Goal: Task Accomplishment & Management: Manage account settings

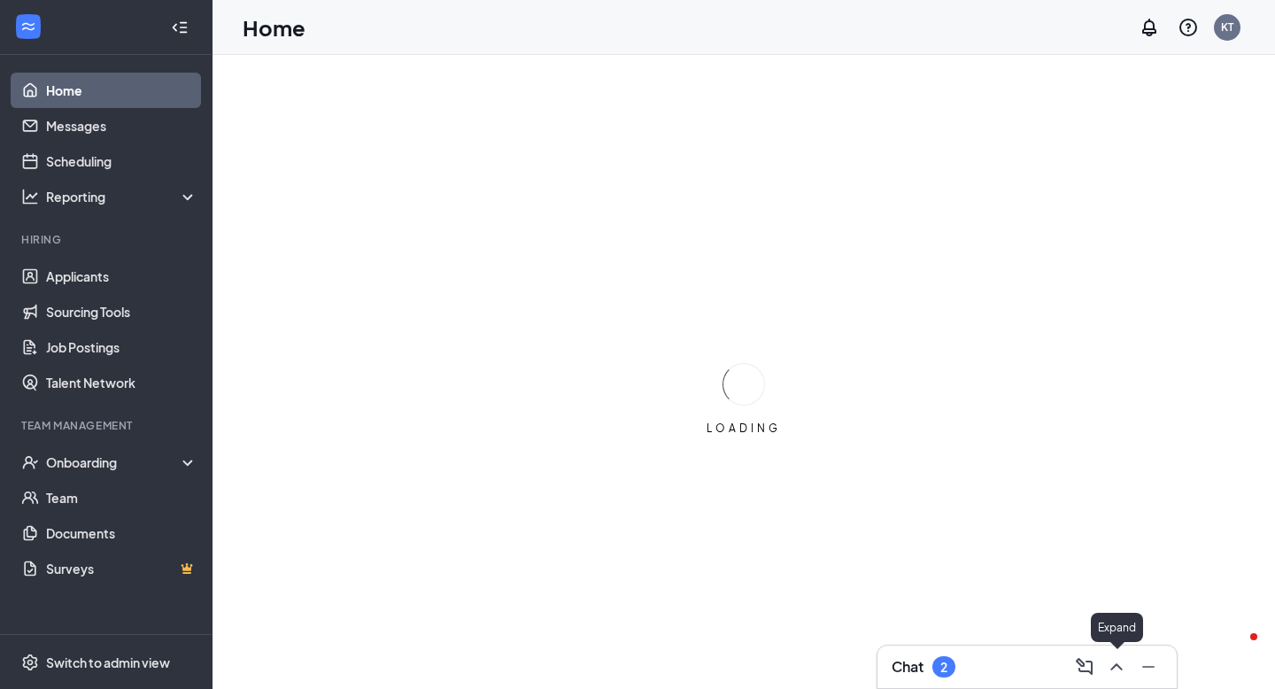
click at [1113, 671] on icon "ChevronUp" at bounding box center [1116, 666] width 21 height 21
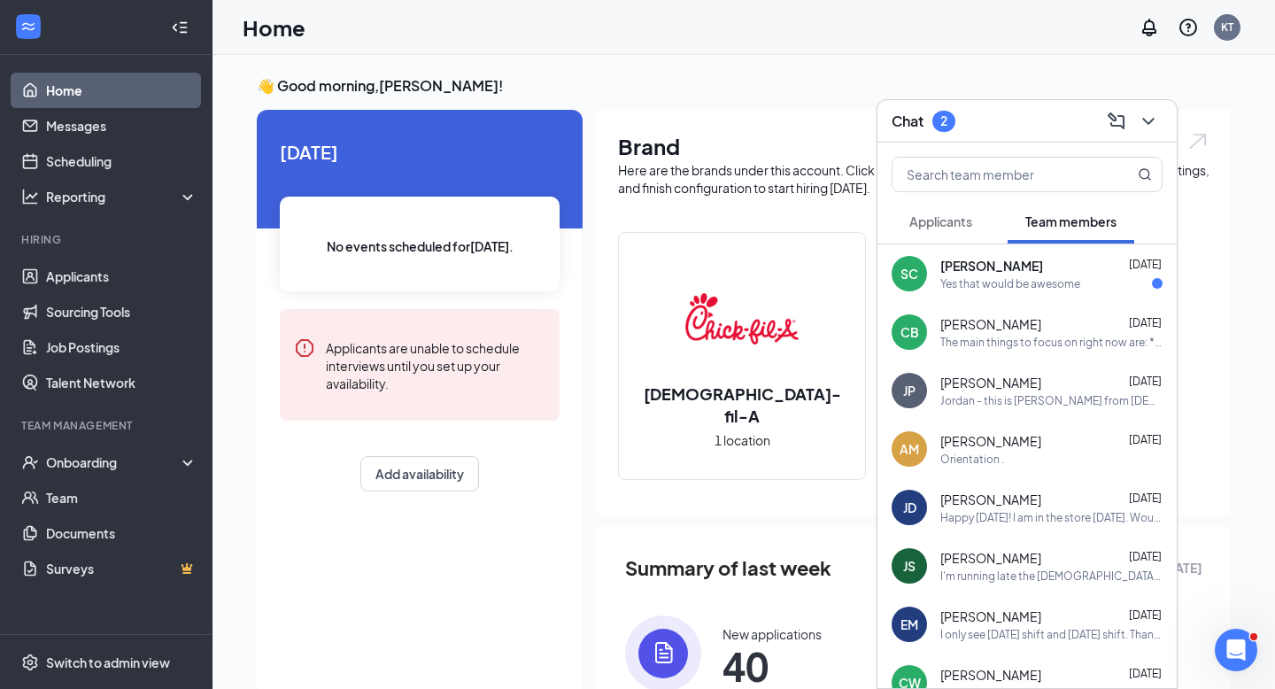
click at [979, 280] on div "Yes that would be awesome" at bounding box center [1010, 283] width 140 height 15
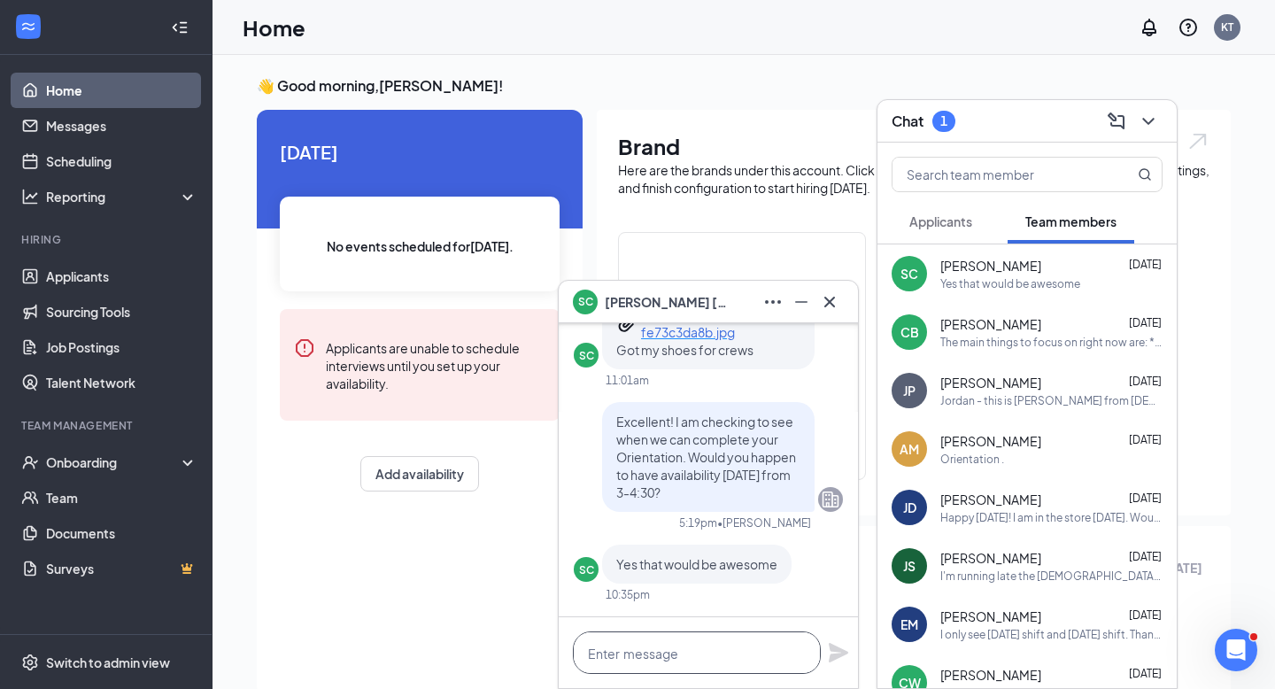
click at [713, 651] on textarea at bounding box center [697, 652] width 248 height 42
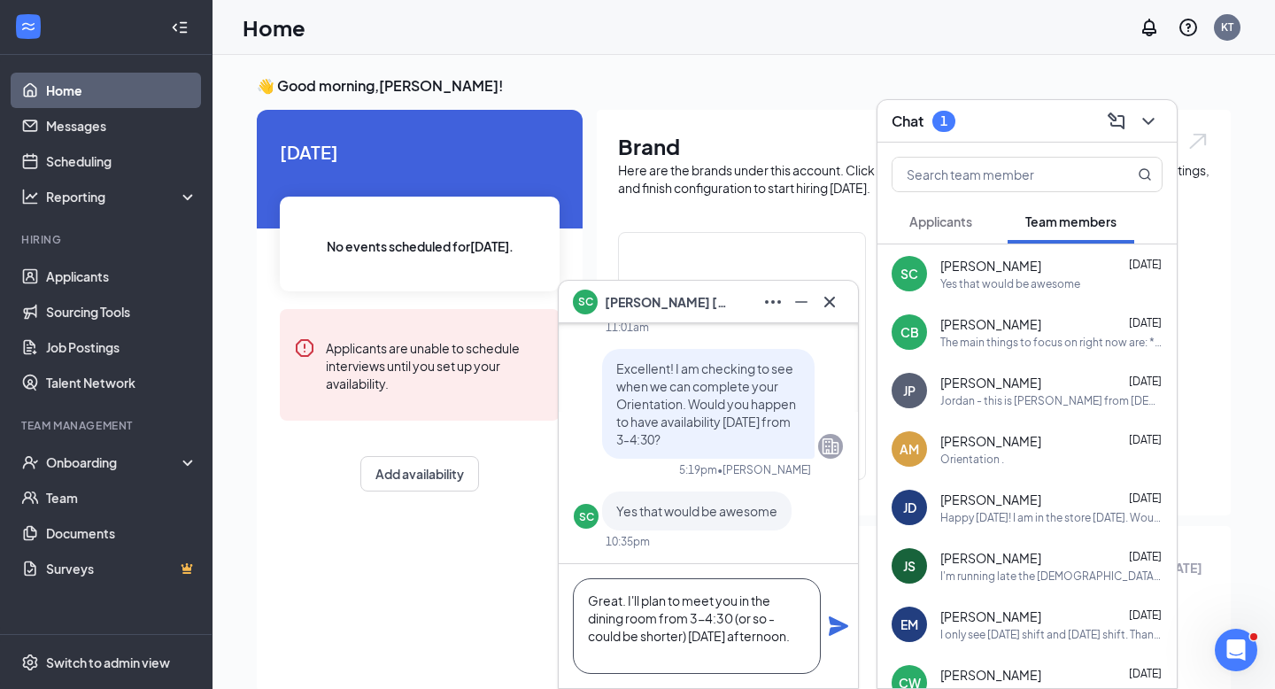
scroll to position [2, 0]
type textarea "Great. I'll plan to meet you in the dining room from 3-4:30 (or so - could be s…"
click at [839, 623] on icon "Plane" at bounding box center [838, 625] width 19 height 19
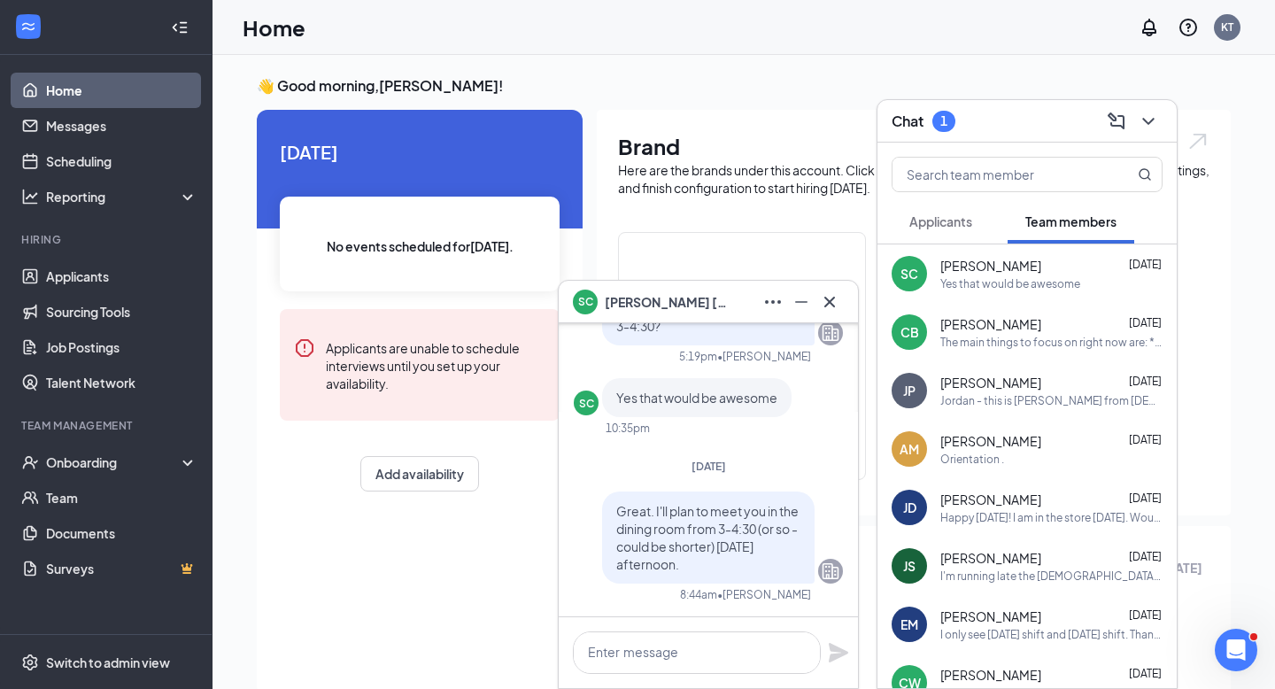
scroll to position [0, 0]
click at [825, 307] on icon "Cross" at bounding box center [829, 301] width 21 height 21
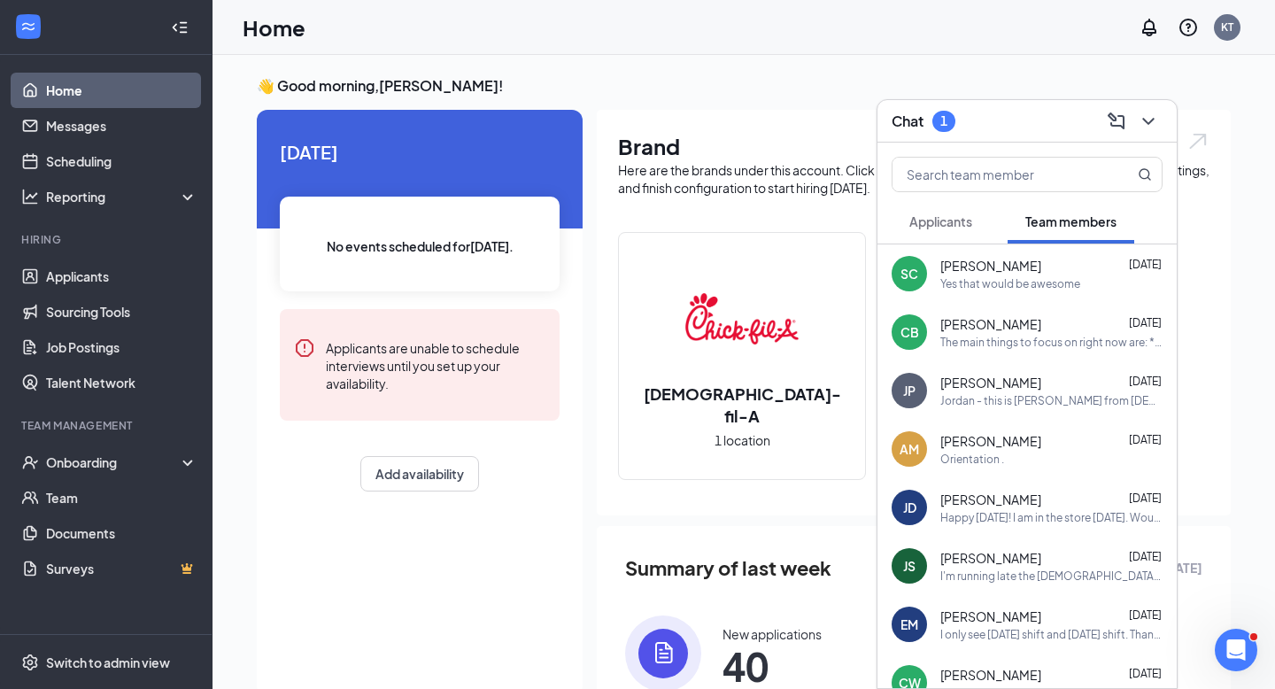
click at [1030, 345] on div "The main things to focus on right now are: *Online paperwork *Stopping in with …" at bounding box center [1051, 342] width 222 height 15
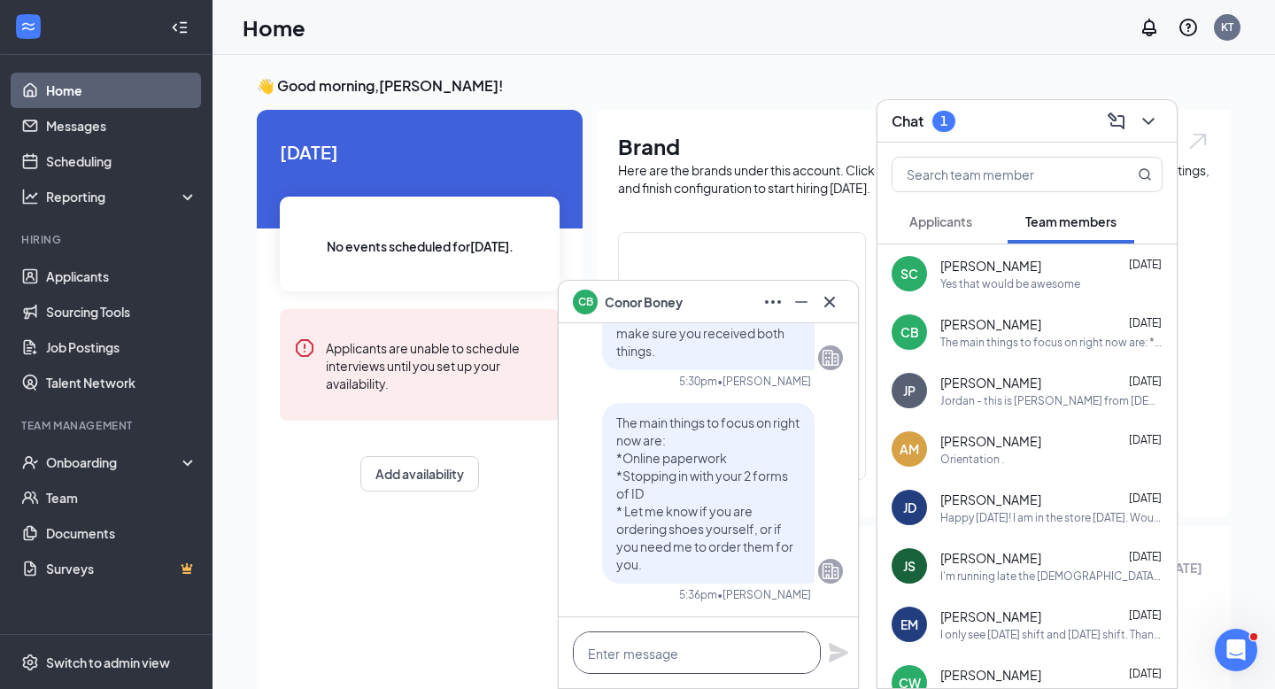
click at [739, 655] on textarea at bounding box center [697, 652] width 248 height 42
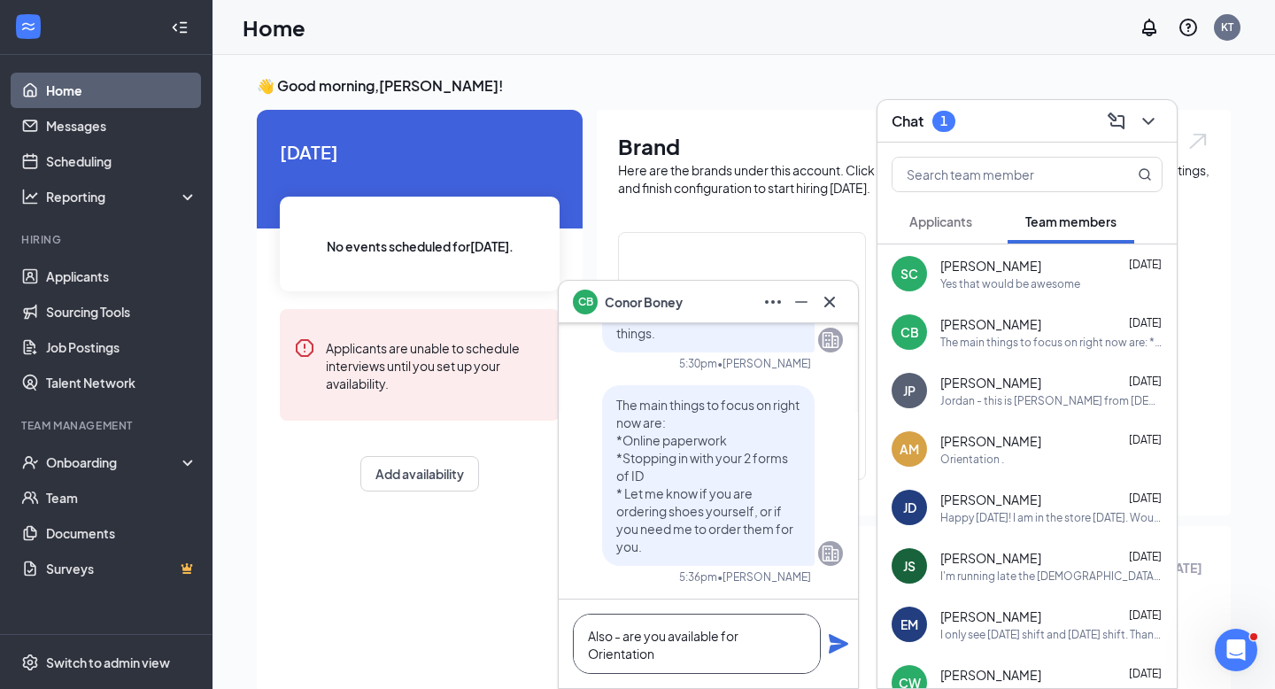
click at [625, 642] on textarea "Also - are you available for Orientation" at bounding box center [697, 643] width 248 height 60
click at [660, 639] on textarea "Also - I knowit's early, but are you available for Orientation" at bounding box center [697, 643] width 248 height 60
click at [760, 637] on textarea "Also - I know it's early, but are you available for Orientation" at bounding box center [697, 643] width 248 height 60
click at [750, 666] on textarea "Also - I know it's early, but would you available for Orientation" at bounding box center [697, 643] width 248 height 60
click at [709, 638] on textarea "Also - I know it's early, but would you available for Orientation [DATE]" at bounding box center [697, 643] width 248 height 60
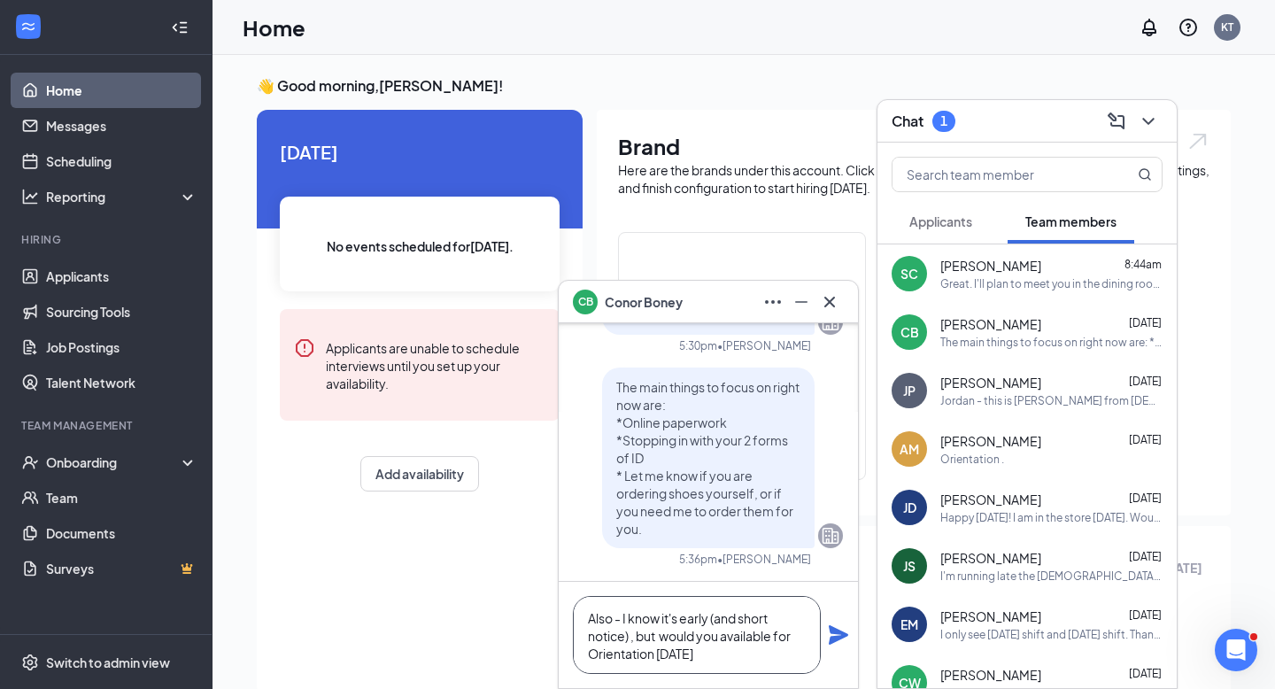
click at [737, 658] on textarea "Also - I know it's early (and short notice) , but would you available for Orien…" at bounding box center [697, 635] width 248 height 78
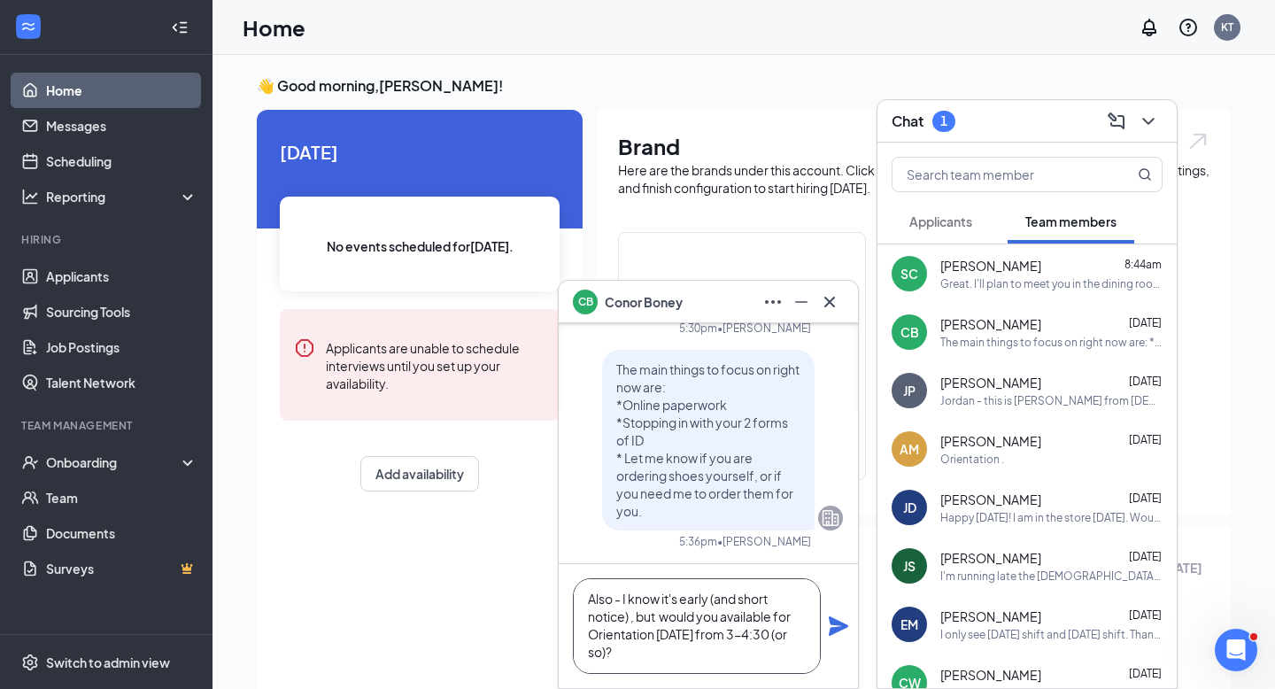
scroll to position [2, 0]
type textarea "Also - I know it's early (and short notice) , but would you available for Orien…"
click at [837, 629] on icon "Plane" at bounding box center [838, 625] width 19 height 19
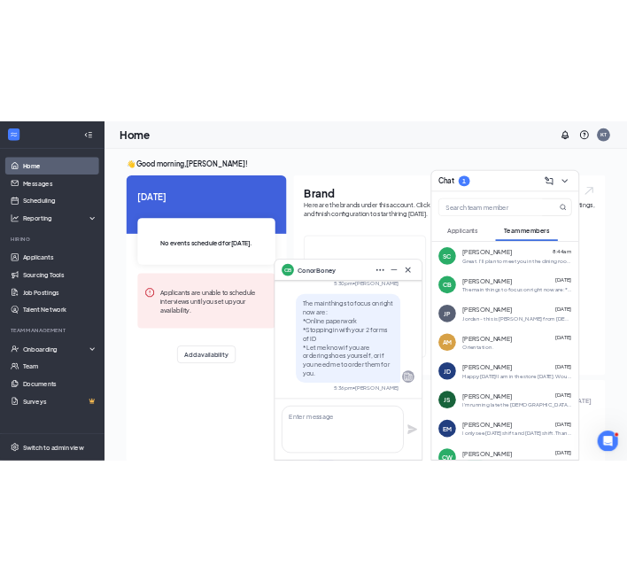
scroll to position [0, 0]
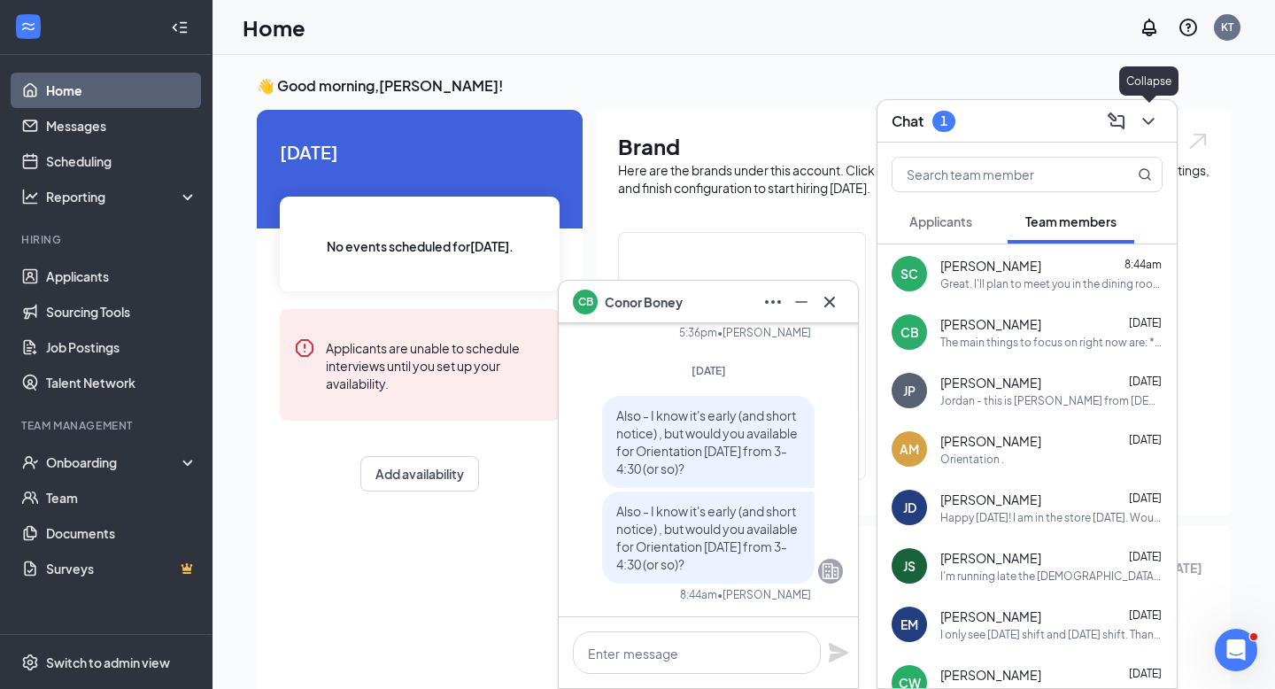
click at [1148, 120] on icon "ChevronDown" at bounding box center [1148, 121] width 21 height 21
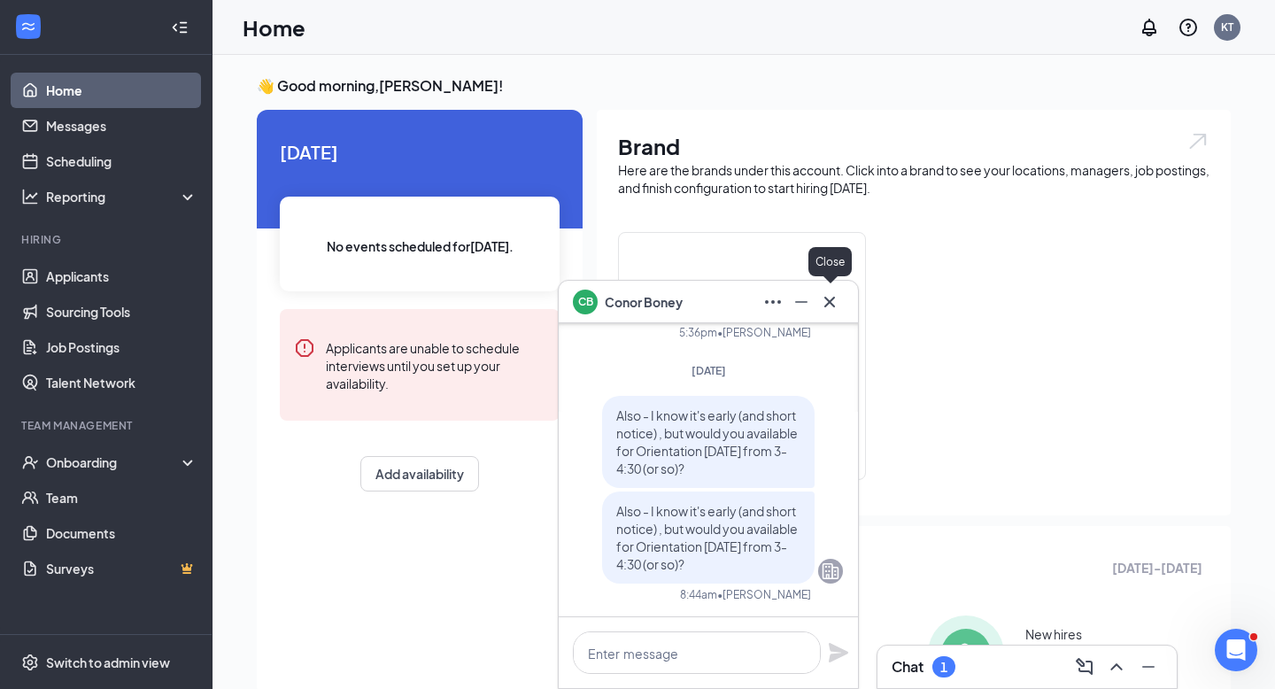
click at [829, 305] on icon "Cross" at bounding box center [829, 301] width 21 height 21
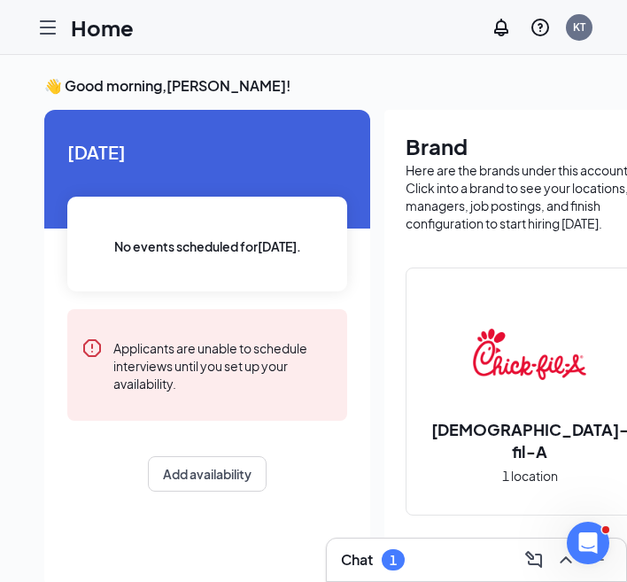
click at [49, 23] on icon "Hamburger" at bounding box center [47, 27] width 21 height 21
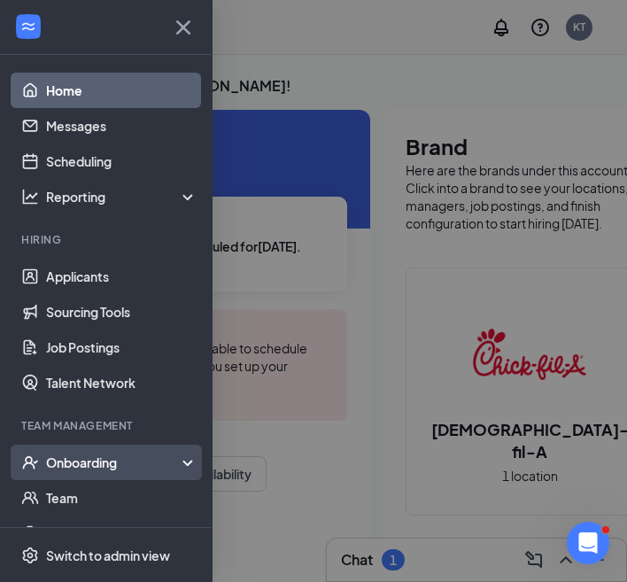
click at [86, 463] on div "Onboarding" at bounding box center [114, 462] width 136 height 18
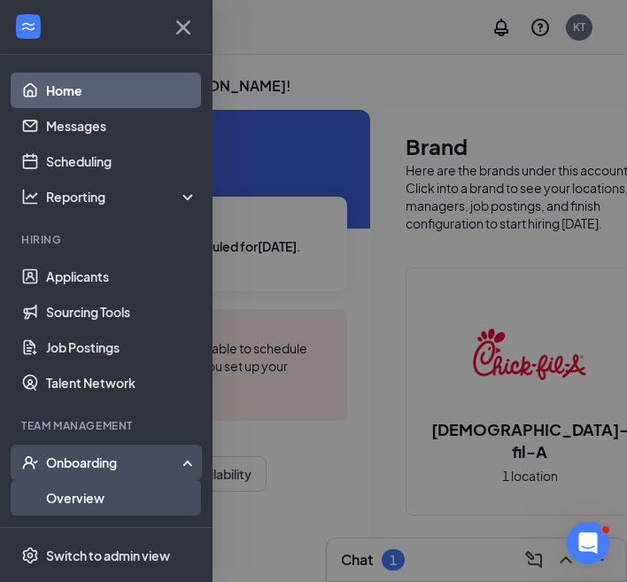
click at [78, 493] on link "Overview" at bounding box center [121, 497] width 151 height 35
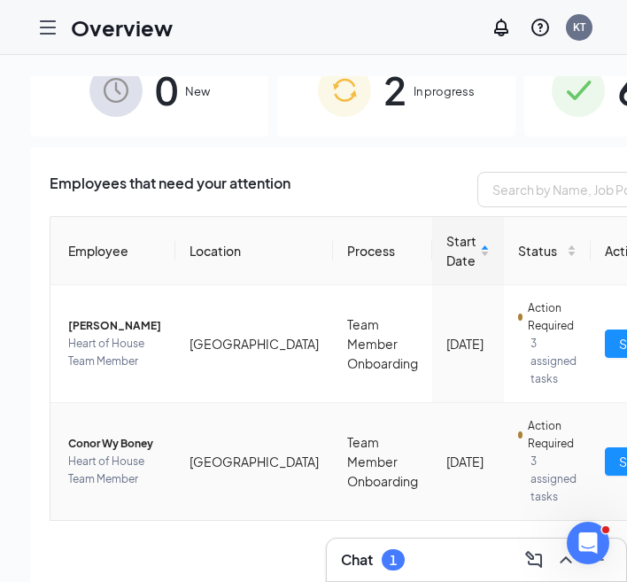
scroll to position [47, 0]
click at [79, 317] on span "[PERSON_NAME]" at bounding box center [114, 326] width 93 height 18
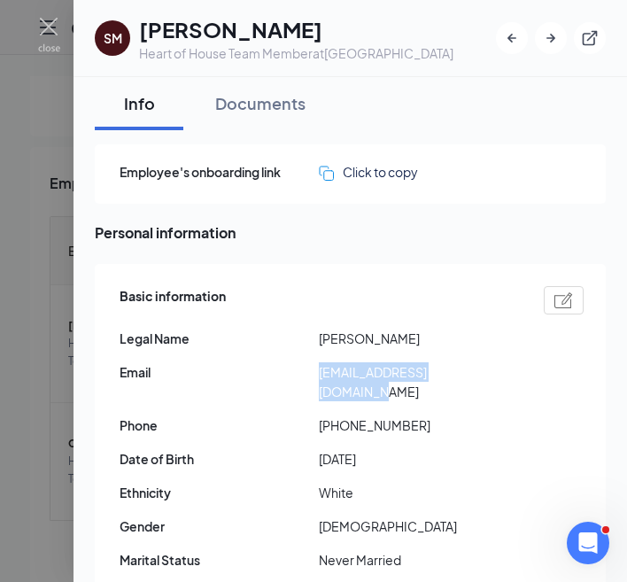
drag, startPoint x: 486, startPoint y: 374, endPoint x: 310, endPoint y: 380, distance: 176.3
click at [310, 380] on div "Email [EMAIL_ADDRESS][DOMAIN_NAME]" at bounding box center [352, 381] width 464 height 39
copy div "[EMAIL_ADDRESS][DOMAIN_NAME]"
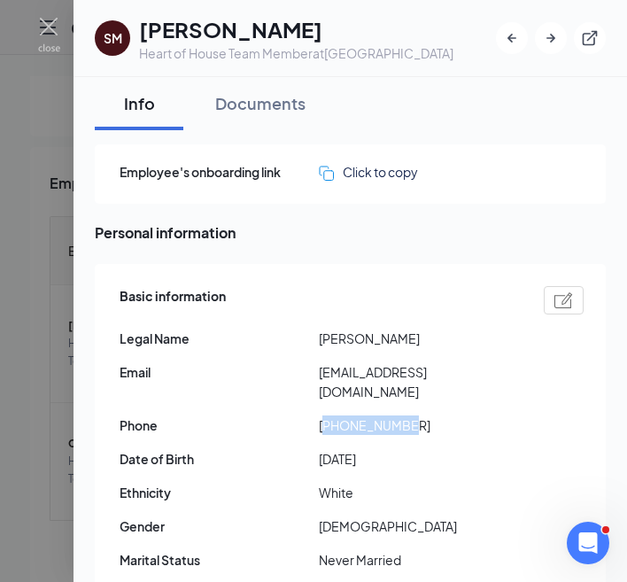
drag, startPoint x: 409, startPoint y: 404, endPoint x: 329, endPoint y: 409, distance: 79.8
click at [329, 415] on span "[PHONE_NUMBER]" at bounding box center [418, 424] width 199 height 19
copy span "18165655951"
click at [49, 25] on img at bounding box center [49, 35] width 22 height 35
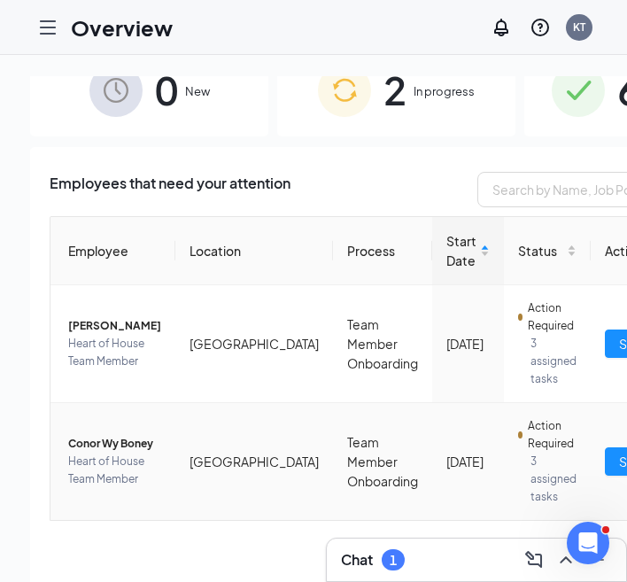
click at [104, 435] on span "Conor Wy Boney" at bounding box center [114, 444] width 93 height 18
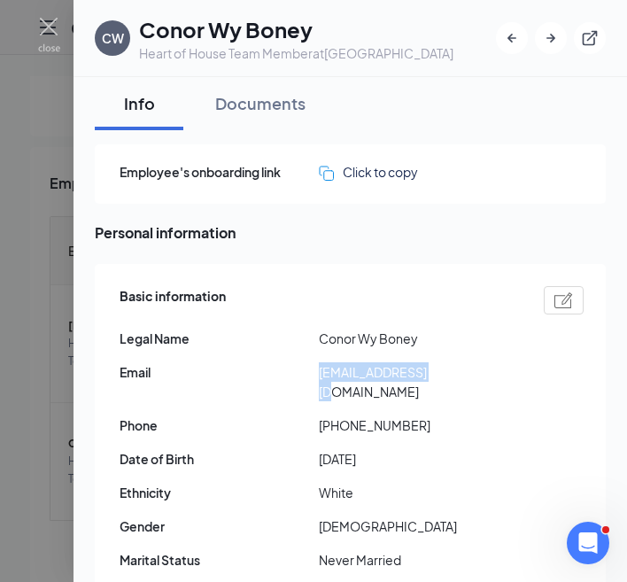
drag, startPoint x: 459, startPoint y: 373, endPoint x: 316, endPoint y: 376, distance: 142.6
click at [316, 376] on div "Email [EMAIL_ADDRESS][DOMAIN_NAME]" at bounding box center [352, 381] width 464 height 39
copy div "[EMAIL_ADDRESS][DOMAIN_NAME]"
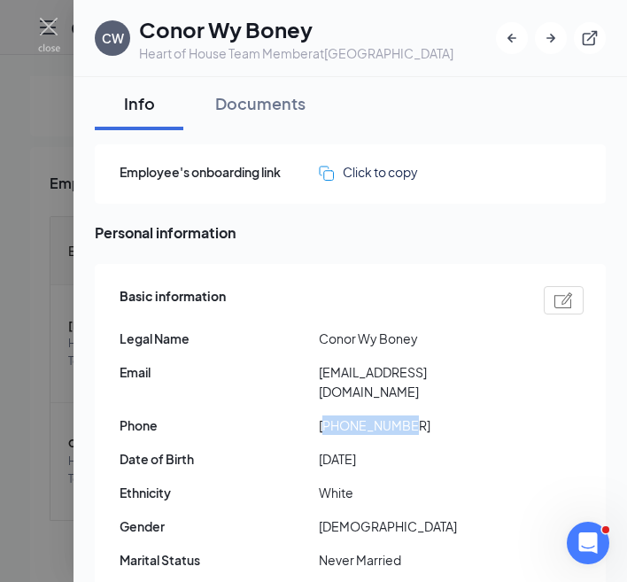
drag, startPoint x: 409, startPoint y: 404, endPoint x: 322, endPoint y: 411, distance: 87.0
click at [322, 415] on span "[PHONE_NUMBER]" at bounding box center [418, 424] width 199 height 19
copy span "18165206701"
click at [47, 24] on img at bounding box center [49, 35] width 22 height 35
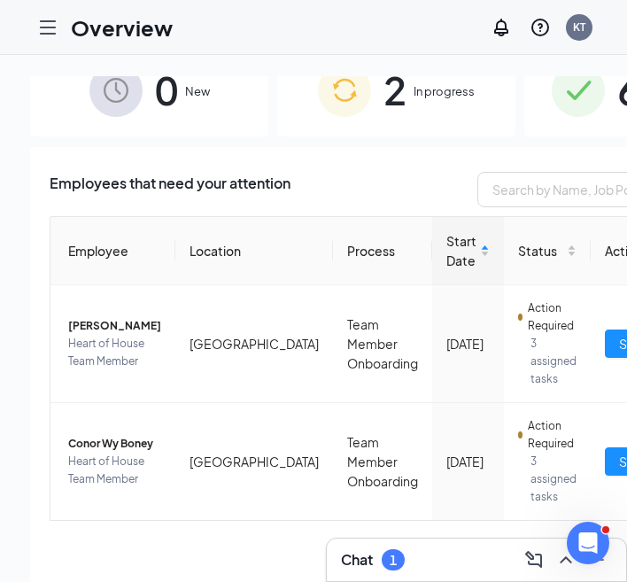
scroll to position [54, 0]
click at [567, 556] on body "Overview KT Chat 1 0 New 2 In progress 60 Completed Employees that need your at…" at bounding box center [313, 291] width 627 height 582
click at [562, 558] on icon "ChevronUp" at bounding box center [565, 559] width 21 height 21
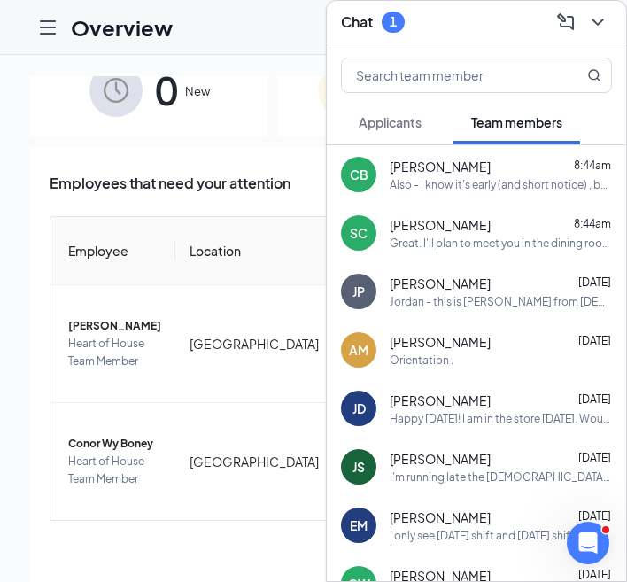
click at [420, 181] on div "Also - I know it's early (and short notice) , but would you available for Orien…" at bounding box center [501, 184] width 222 height 15
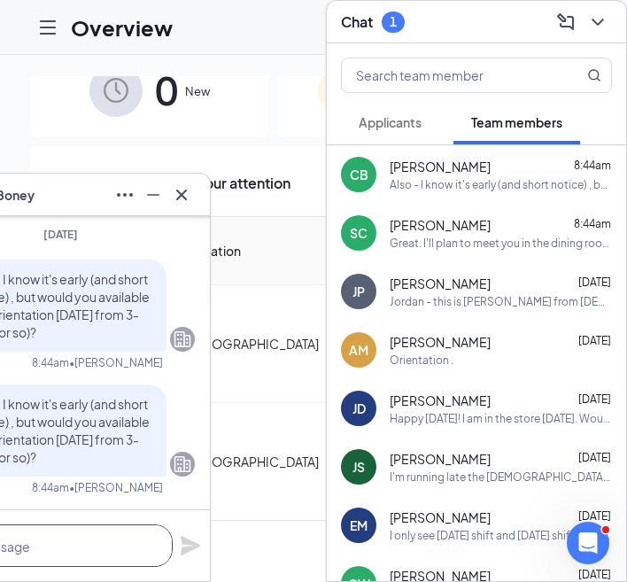
click at [76, 550] on textarea at bounding box center [49, 545] width 248 height 42
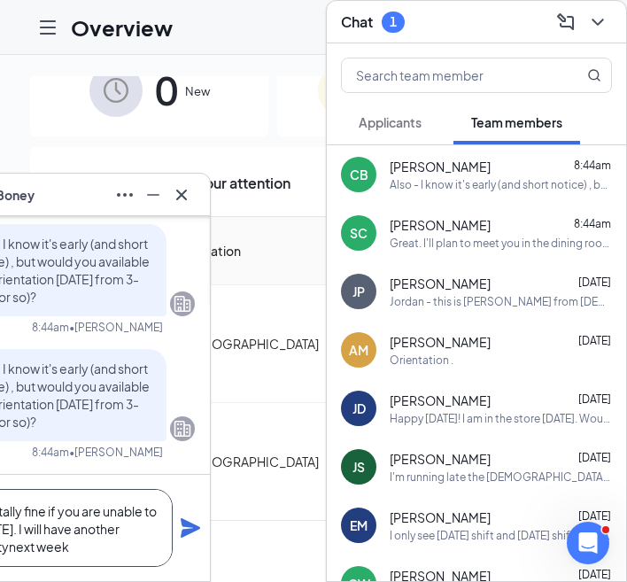
click at [15, 549] on textarea "And, it's totally fine if you are unable to come [DATE]. I will have another op…" at bounding box center [49, 528] width 248 height 78
click at [73, 551] on textarea "And, it's totally fine if you are unable to come [DATE]. I will have another op…" at bounding box center [49, 528] width 248 height 78
type textarea "And, it's totally fine if you are unable to come [DATE]. I will have another op…"
click at [194, 529] on icon "Plane" at bounding box center [190, 527] width 19 height 19
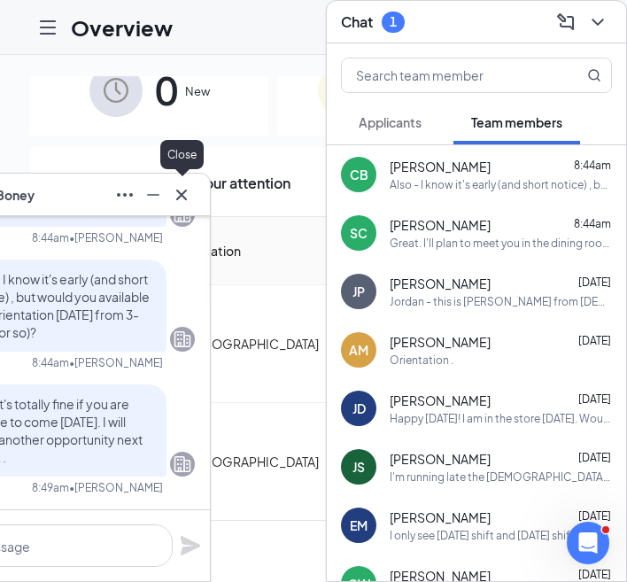
click at [181, 195] on icon "Cross" at bounding box center [181, 194] width 11 height 11
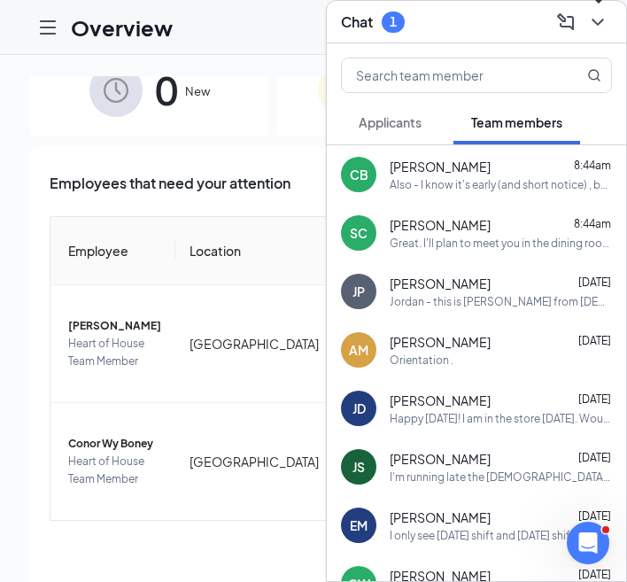
click at [599, 20] on icon "ChevronDown" at bounding box center [597, 22] width 12 height 7
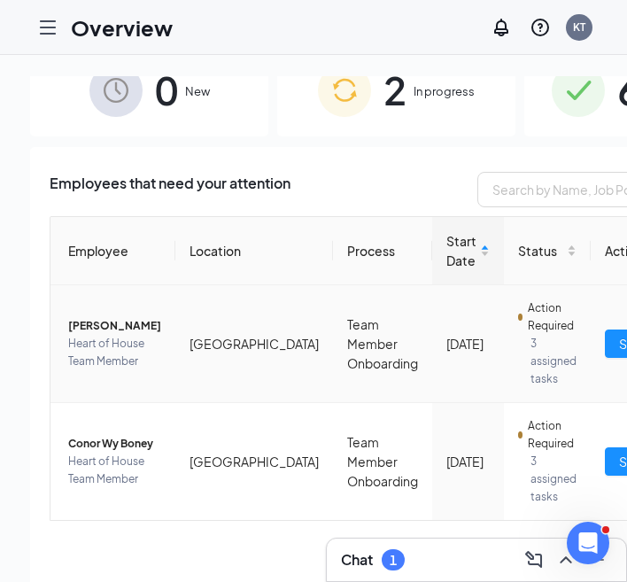
click at [99, 317] on span "[PERSON_NAME]" at bounding box center [114, 326] width 93 height 18
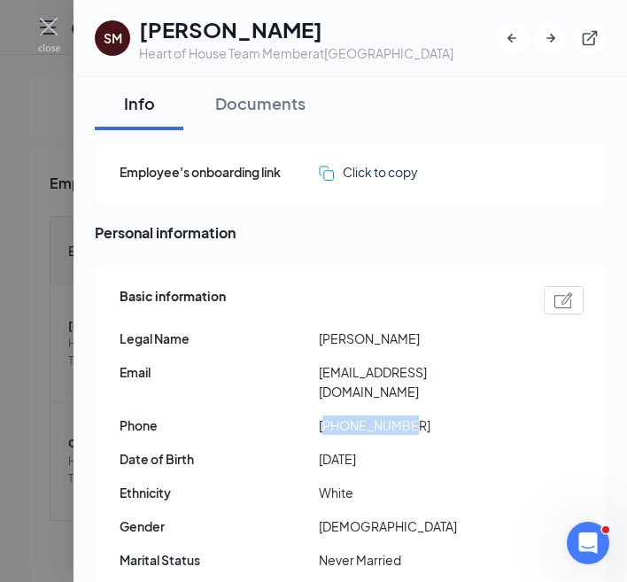
drag, startPoint x: 408, startPoint y: 406, endPoint x: 324, endPoint y: 412, distance: 84.3
click at [324, 415] on span "[PHONE_NUMBER]" at bounding box center [418, 424] width 199 height 19
copy span "18165655951"
click at [47, 27] on img at bounding box center [49, 35] width 22 height 35
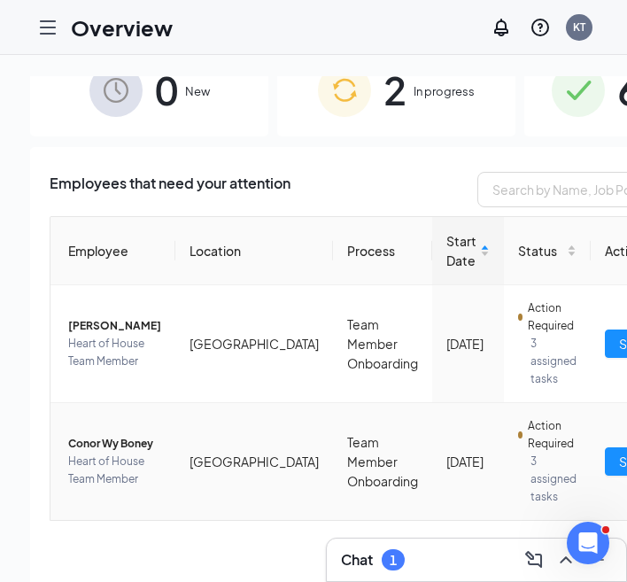
click at [96, 435] on span "Conor Wy Boney" at bounding box center [114, 444] width 93 height 18
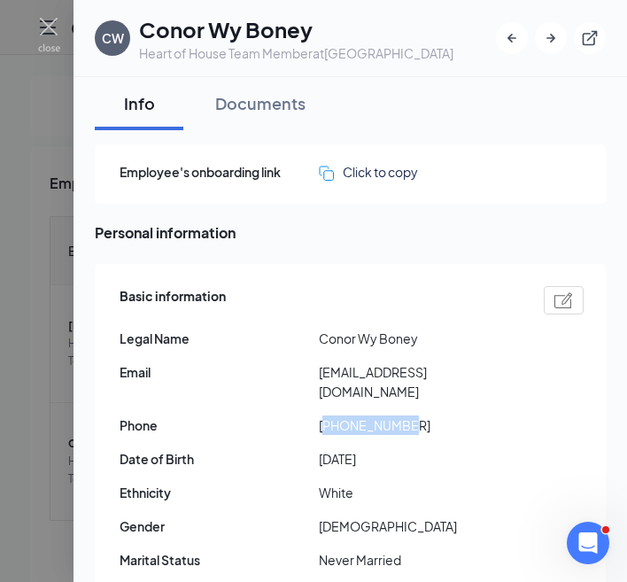
drag, startPoint x: 408, startPoint y: 405, endPoint x: 328, endPoint y: 410, distance: 79.8
click at [328, 415] on span "[PHONE_NUMBER]" at bounding box center [418, 424] width 199 height 19
copy span "18165206701"
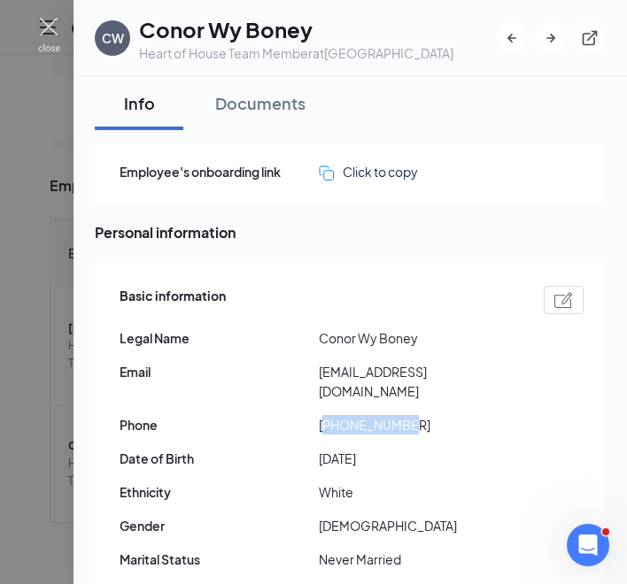
click at [42, 24] on img at bounding box center [49, 35] width 22 height 35
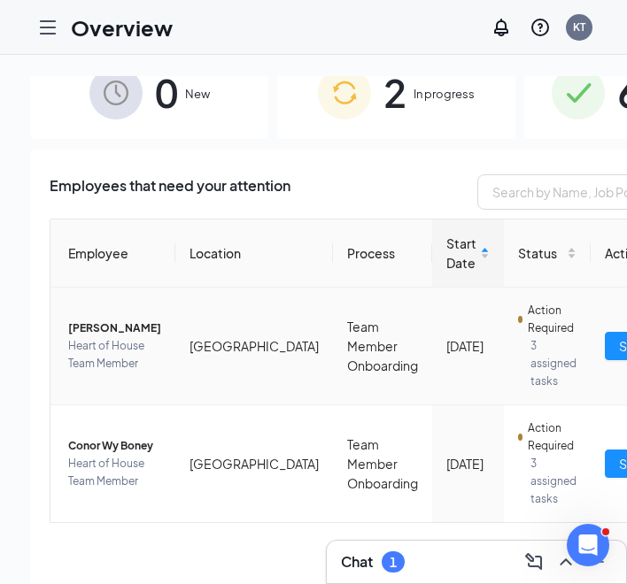
click at [91, 320] on span "[PERSON_NAME]" at bounding box center [114, 329] width 93 height 18
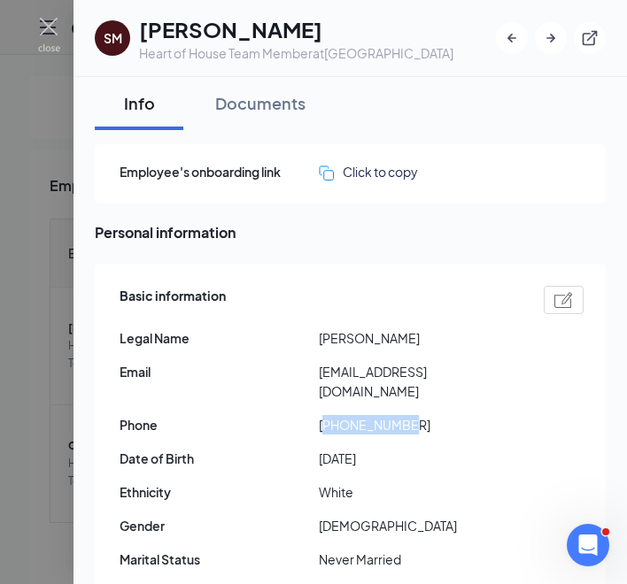
drag, startPoint x: 412, startPoint y: 402, endPoint x: 326, endPoint y: 404, distance: 85.9
click at [326, 415] on span "[PHONE_NUMBER]" at bounding box center [418, 424] width 199 height 19
copy span "18165655951"
click at [47, 29] on img at bounding box center [49, 35] width 22 height 35
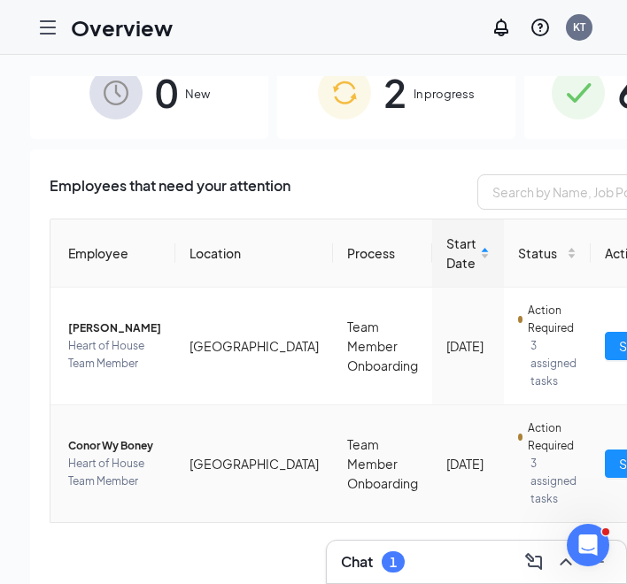
click at [92, 437] on span "Conor Wy Boney" at bounding box center [114, 446] width 93 height 18
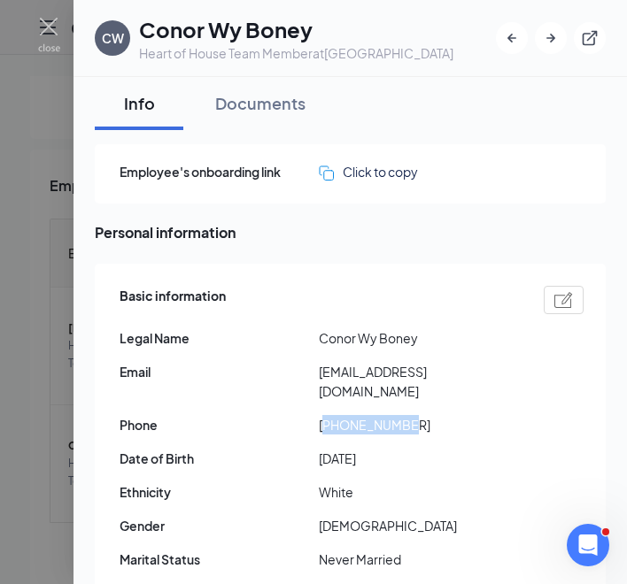
drag, startPoint x: 412, startPoint y: 406, endPoint x: 329, endPoint y: 410, distance: 82.4
click at [329, 415] on span "[PHONE_NUMBER]" at bounding box center [418, 424] width 199 height 19
copy span "18165206701"
click at [50, 27] on img at bounding box center [49, 35] width 22 height 35
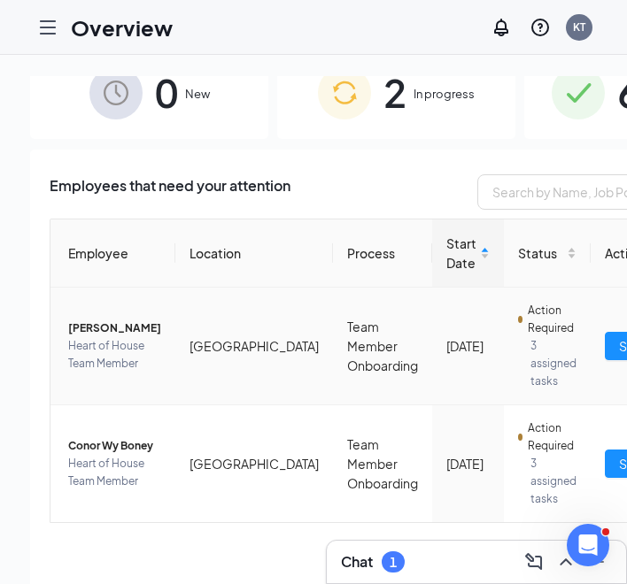
click at [98, 320] on span "[PERSON_NAME]" at bounding box center [114, 329] width 93 height 18
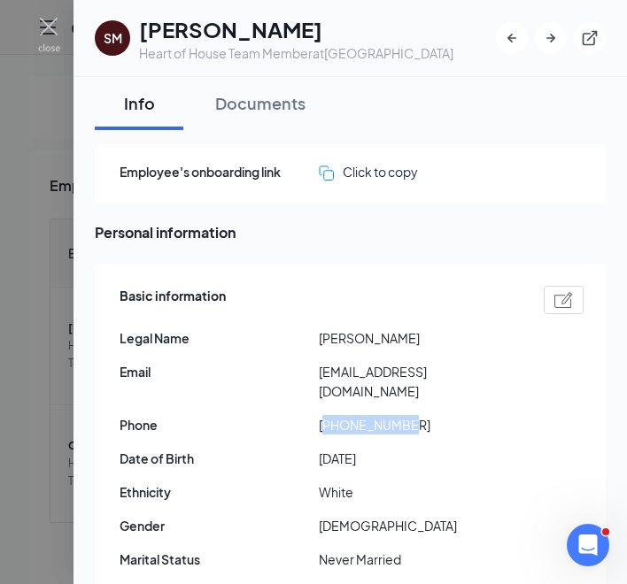
drag, startPoint x: 412, startPoint y: 408, endPoint x: 328, endPoint y: 414, distance: 83.4
click at [328, 415] on span "[PHONE_NUMBER]" at bounding box center [418, 424] width 199 height 19
copy span "18165655951"
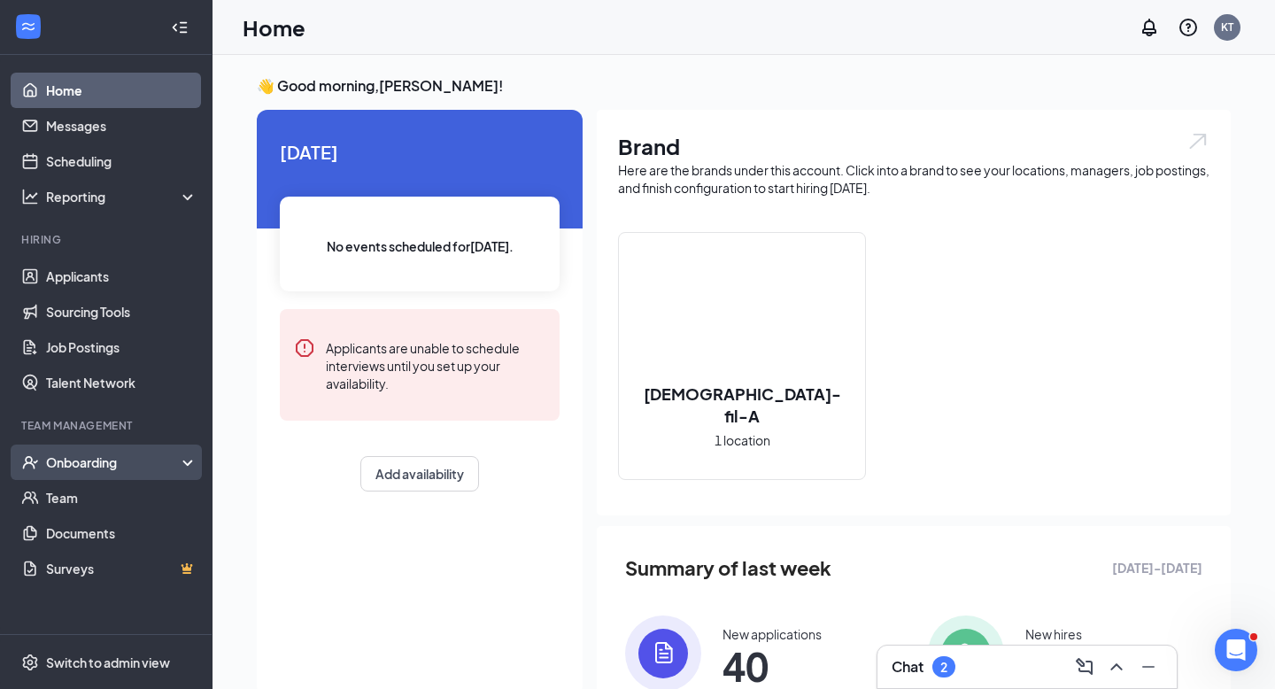
click at [76, 459] on div "Onboarding" at bounding box center [114, 462] width 136 height 18
click at [169, 459] on div "Onboarding" at bounding box center [114, 462] width 136 height 18
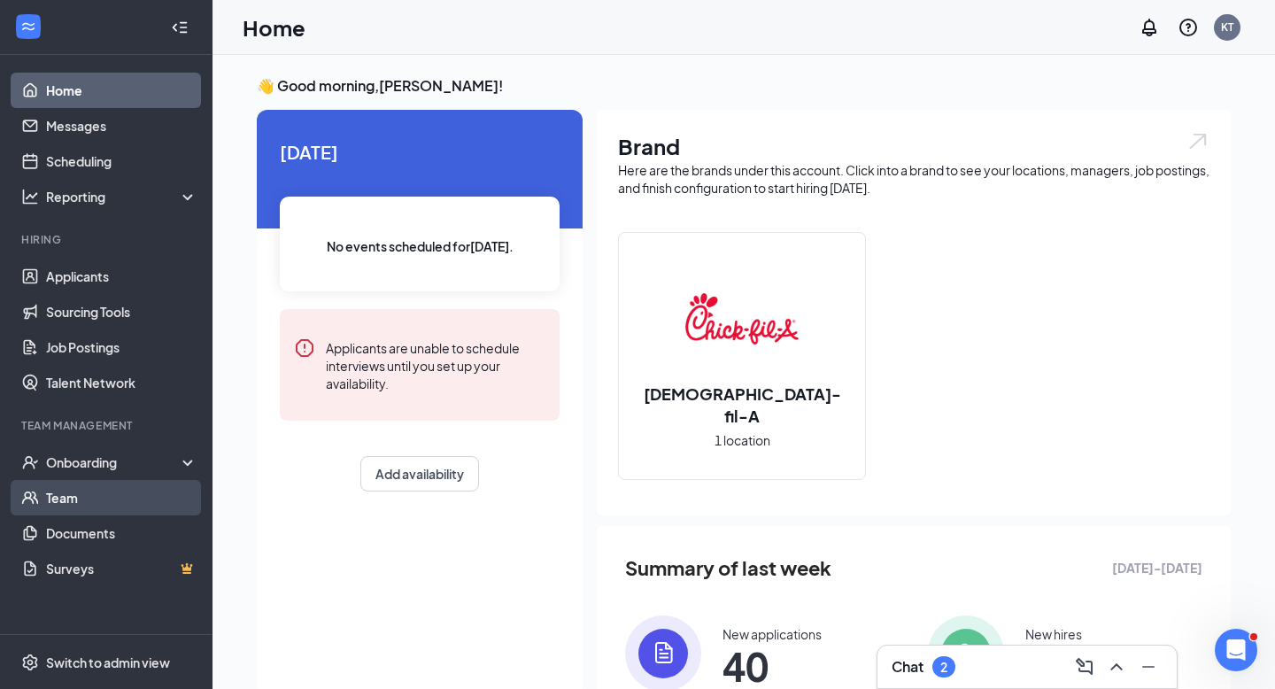
click at [99, 505] on link "Team" at bounding box center [121, 497] width 151 height 35
